Goal: Task Accomplishment & Management: Complete application form

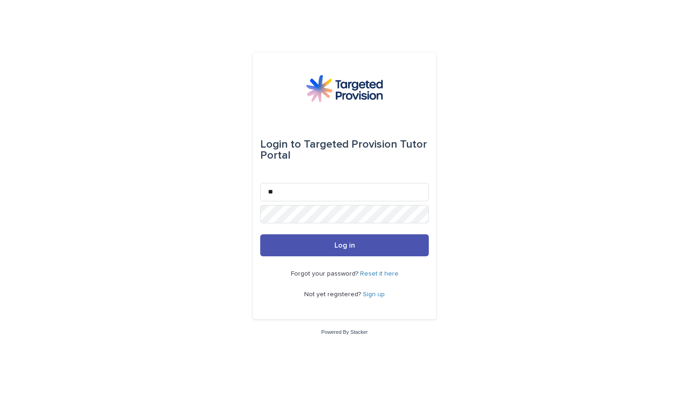
type input "*"
type input "**********"
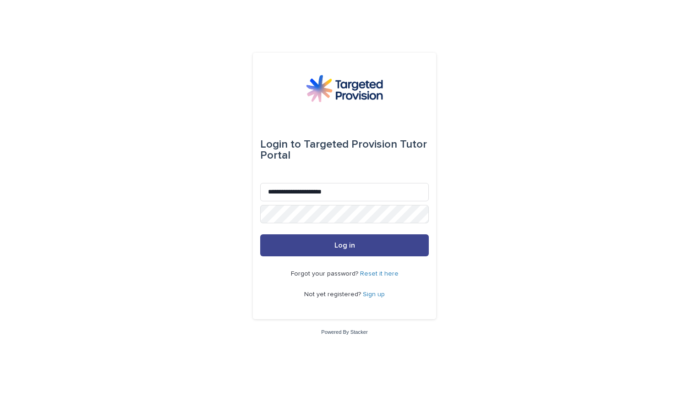
click at [364, 243] on button "Log in" at bounding box center [344, 245] width 169 height 22
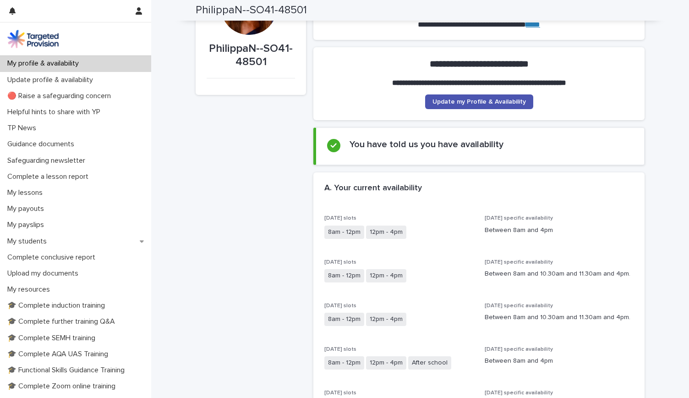
scroll to position [58, 0]
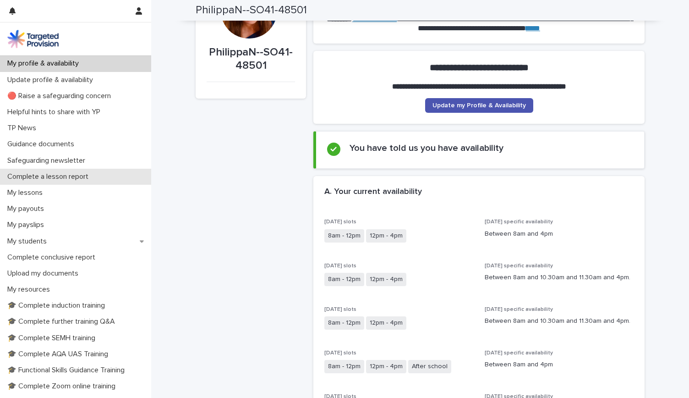
click at [71, 169] on div "Complete a lesson report" at bounding box center [75, 177] width 151 height 16
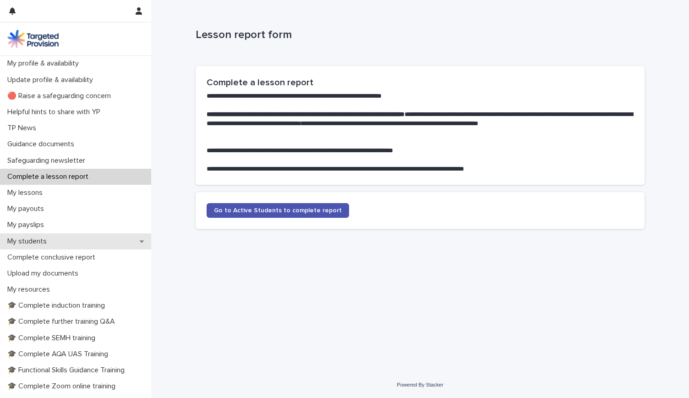
click at [78, 236] on div "My students" at bounding box center [75, 241] width 151 height 16
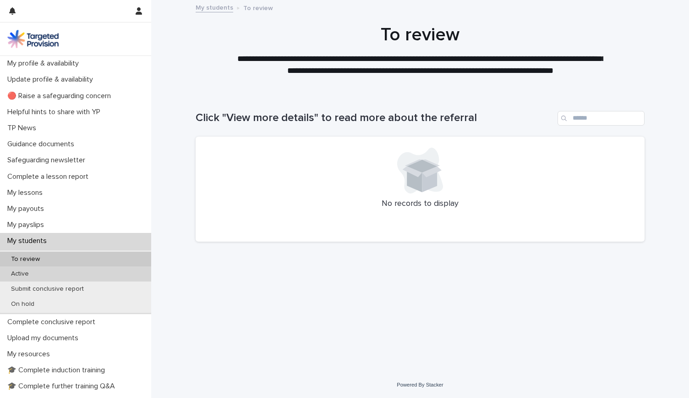
click at [66, 275] on div "Active" at bounding box center [75, 273] width 151 height 15
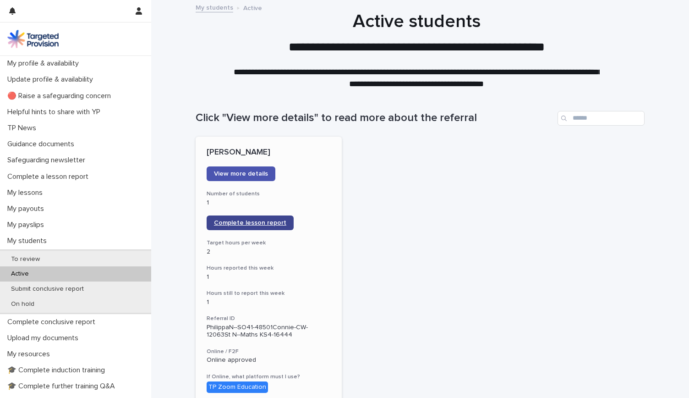
click at [251, 223] on span "Complete lesson report" at bounding box center [250, 222] width 72 height 6
